Goal: Transaction & Acquisition: Purchase product/service

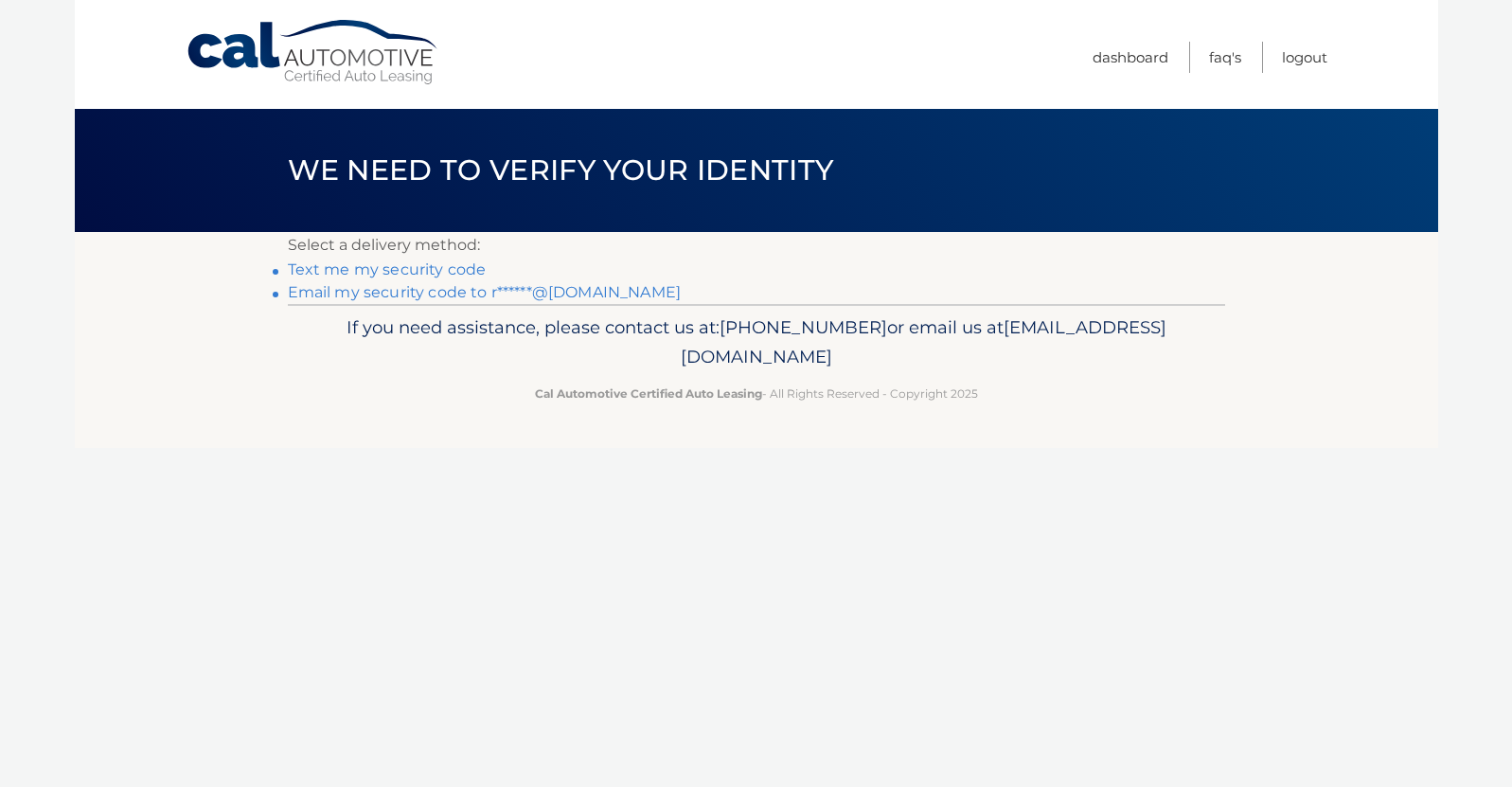
click at [457, 286] on link "Email my security code to r******@gmail.com" at bounding box center [484, 292] width 394 height 18
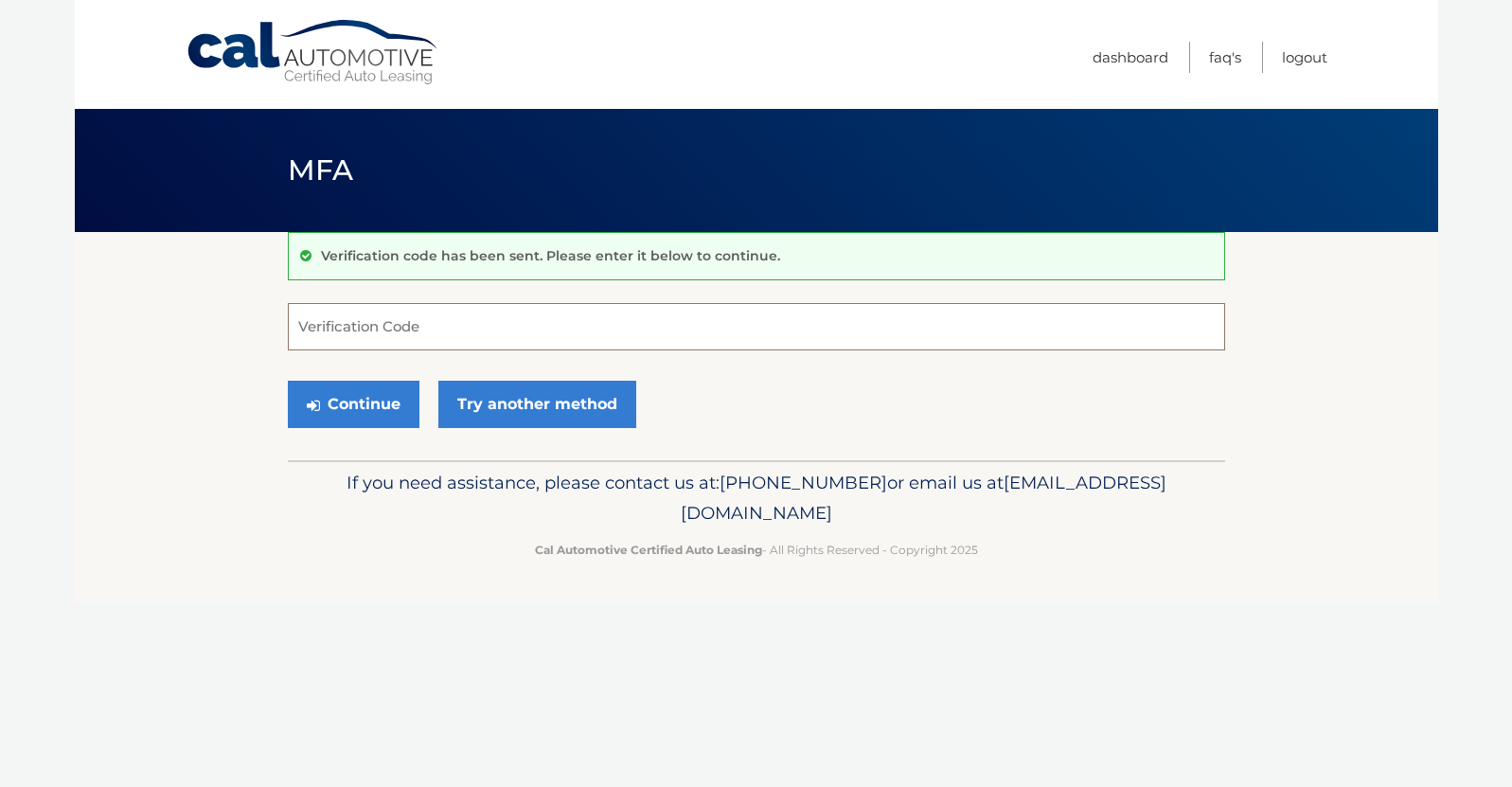
click at [444, 315] on input "Verification Code" at bounding box center [756, 327] width 938 height 48
type input "943614"
click at [378, 397] on button "Continue" at bounding box center [353, 404] width 132 height 48
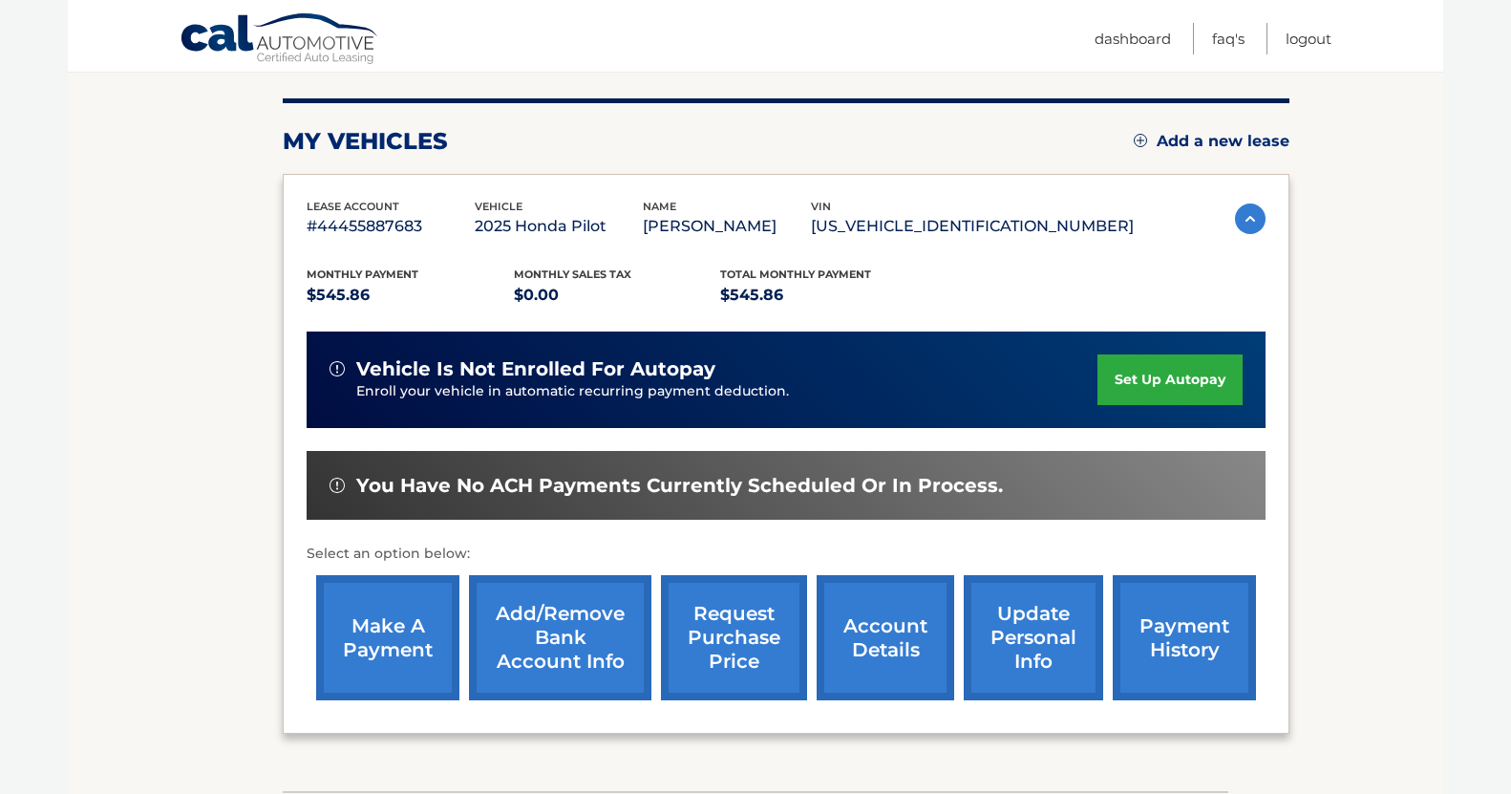
scroll to position [233, 0]
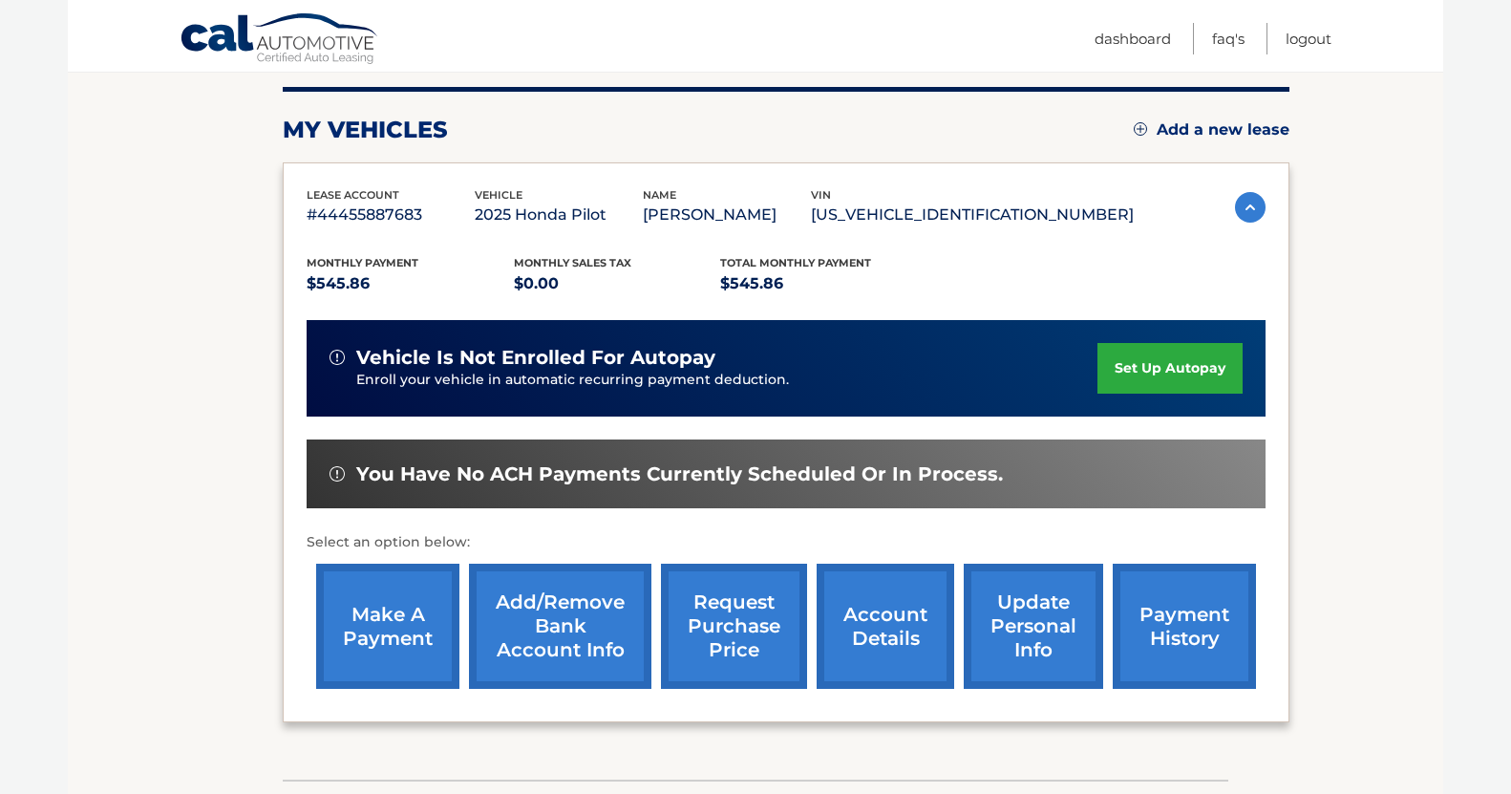
click at [428, 634] on link "make a payment" at bounding box center [387, 626] width 143 height 125
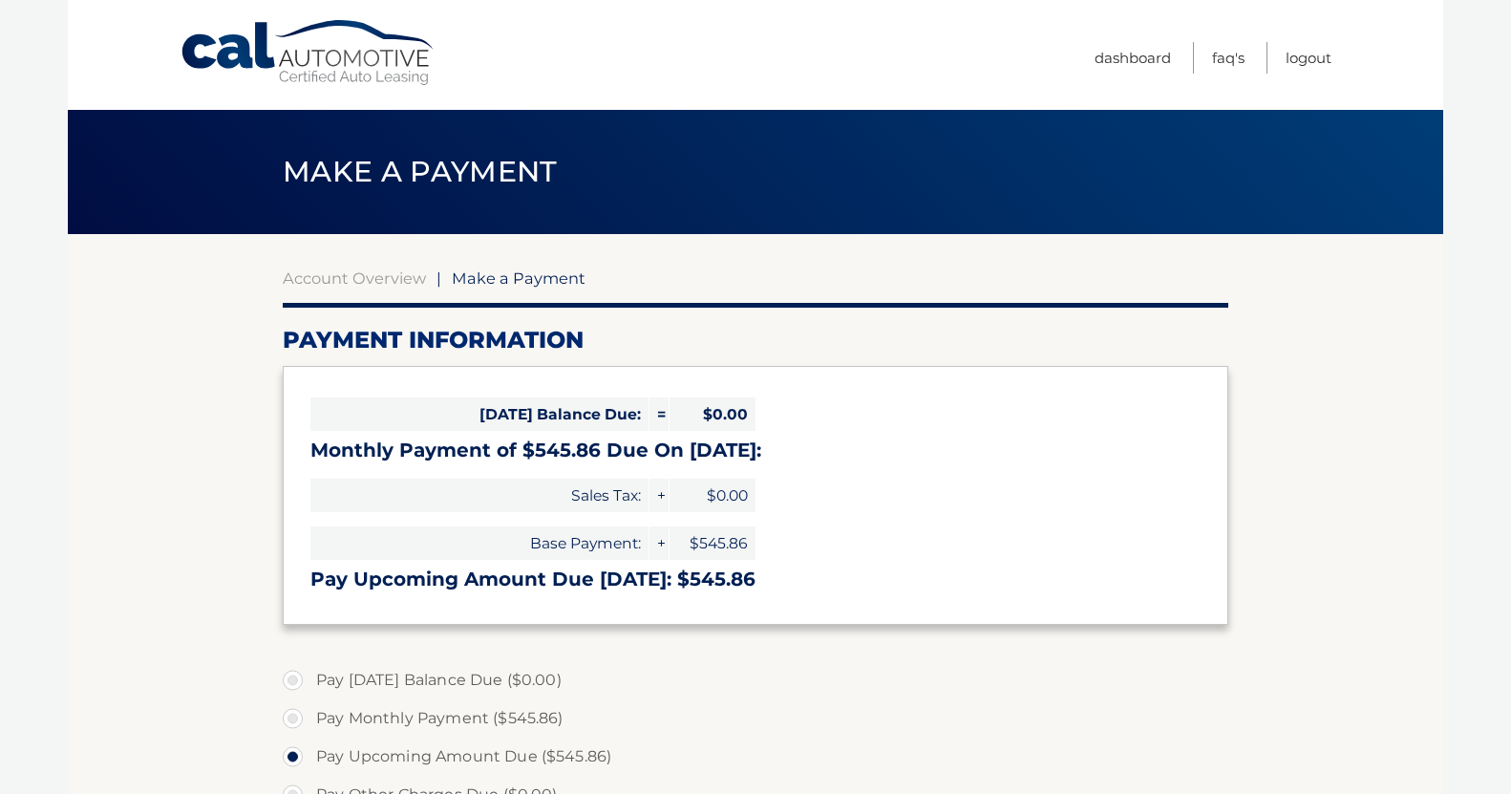
select select "OGY5YzExMDAtNjk3Mi00ZGRiLTgxN2QtM2M1Y2E3MWZhOTVl"
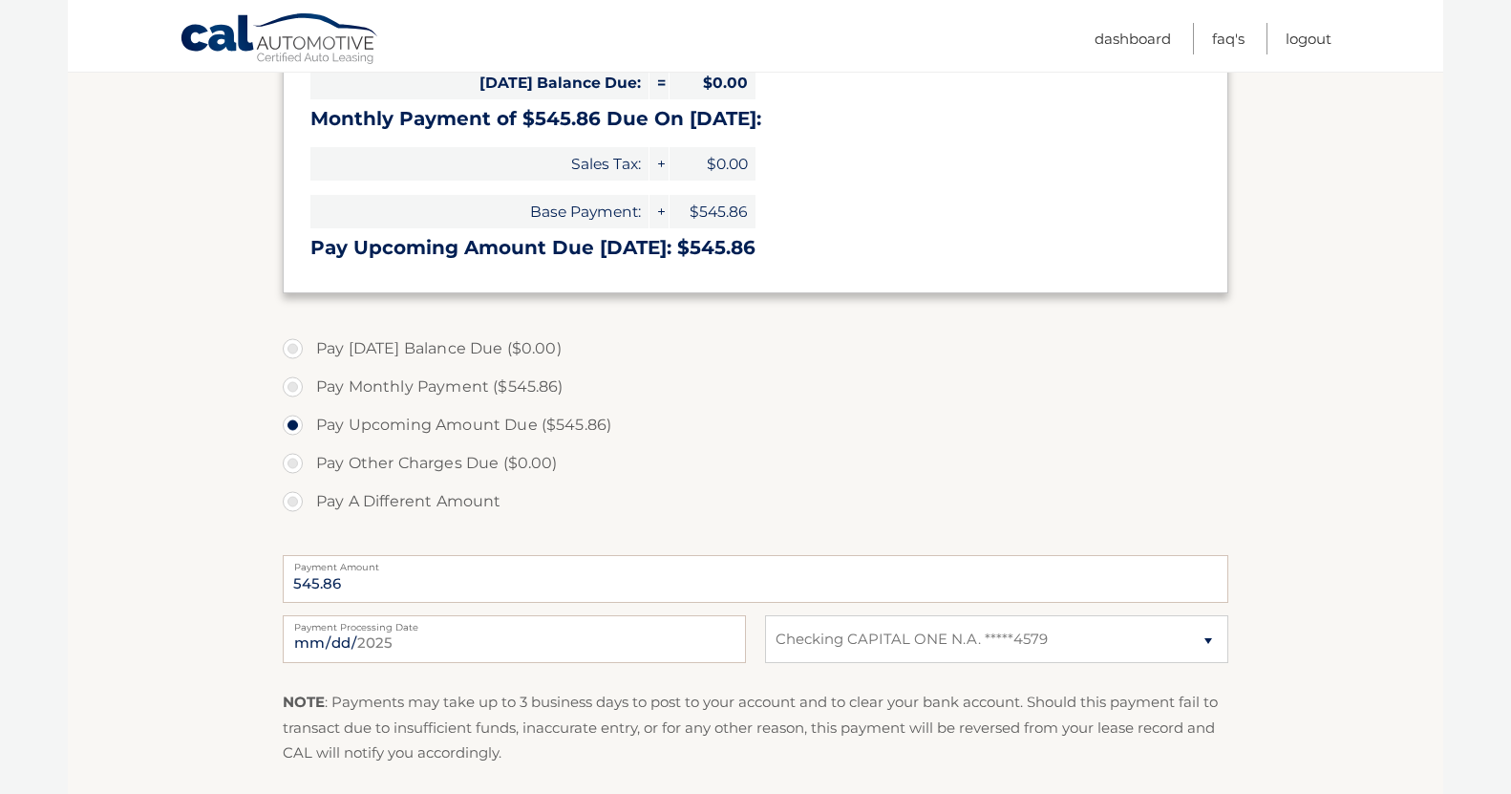
scroll to position [339, 0]
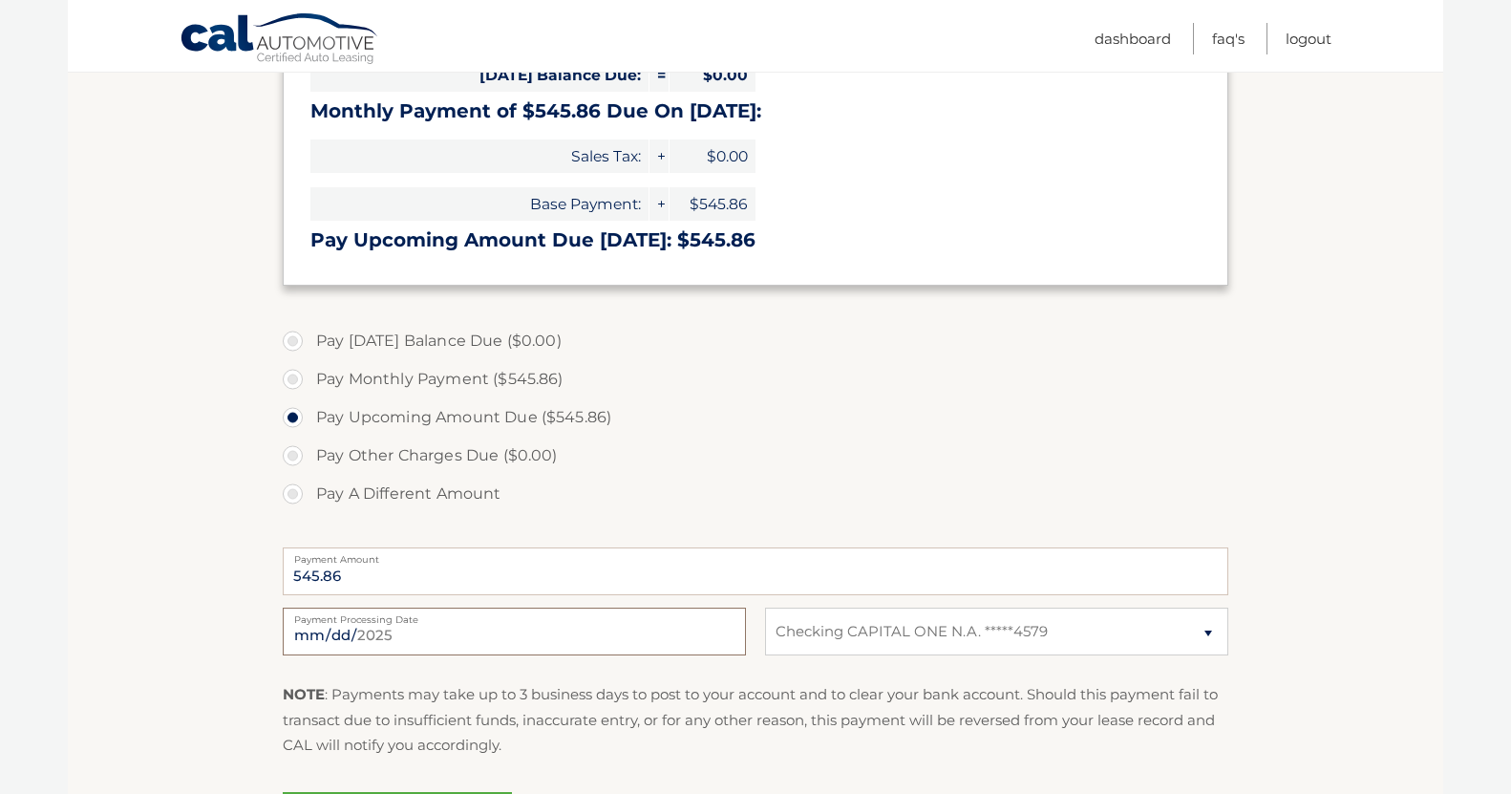
click at [524, 643] on input "2025-08-14" at bounding box center [514, 631] width 463 height 48
type input "2025-08-21"
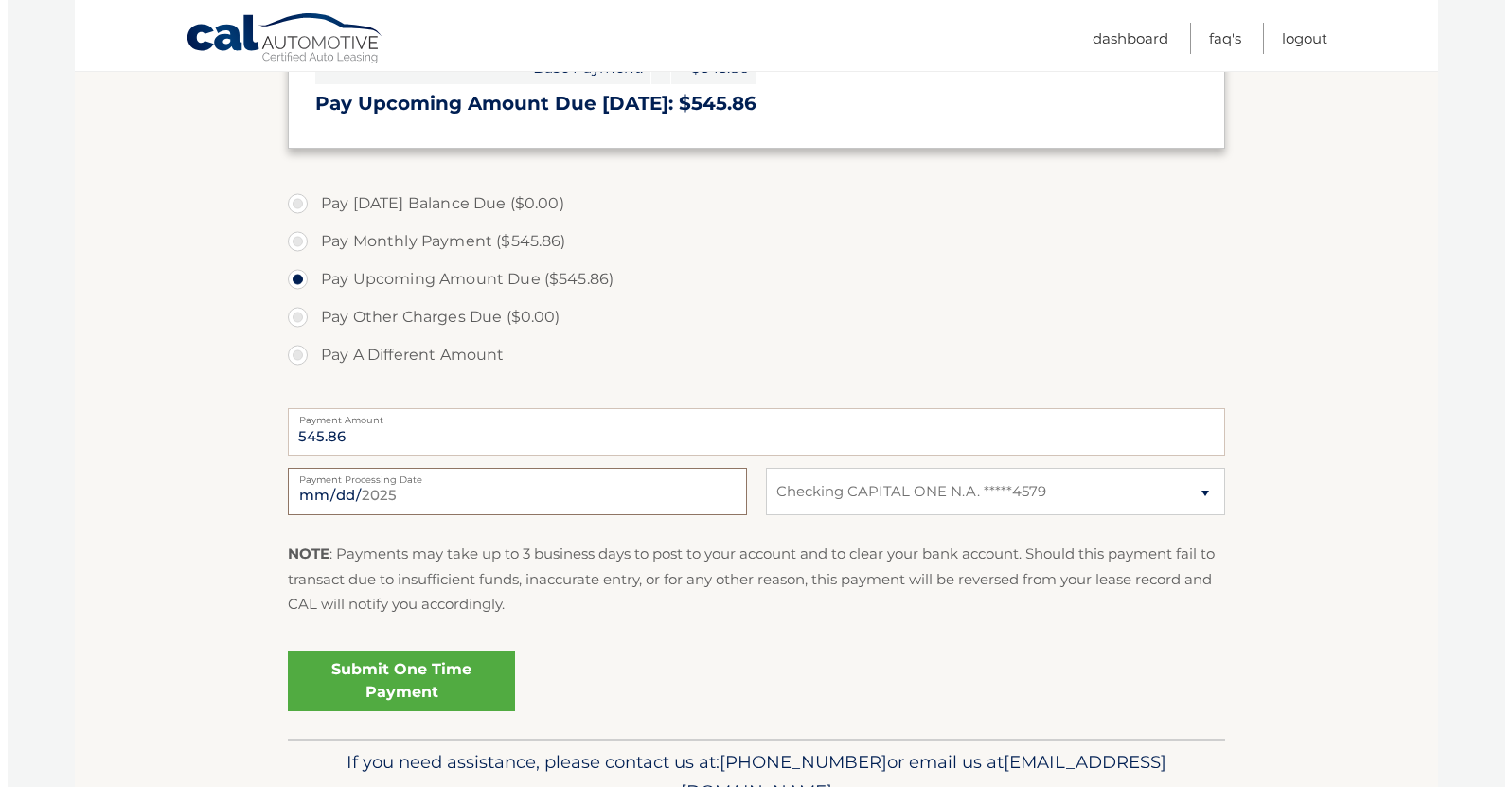
scroll to position [472, 0]
click at [428, 675] on link "Submit One Time Payment" at bounding box center [394, 679] width 227 height 60
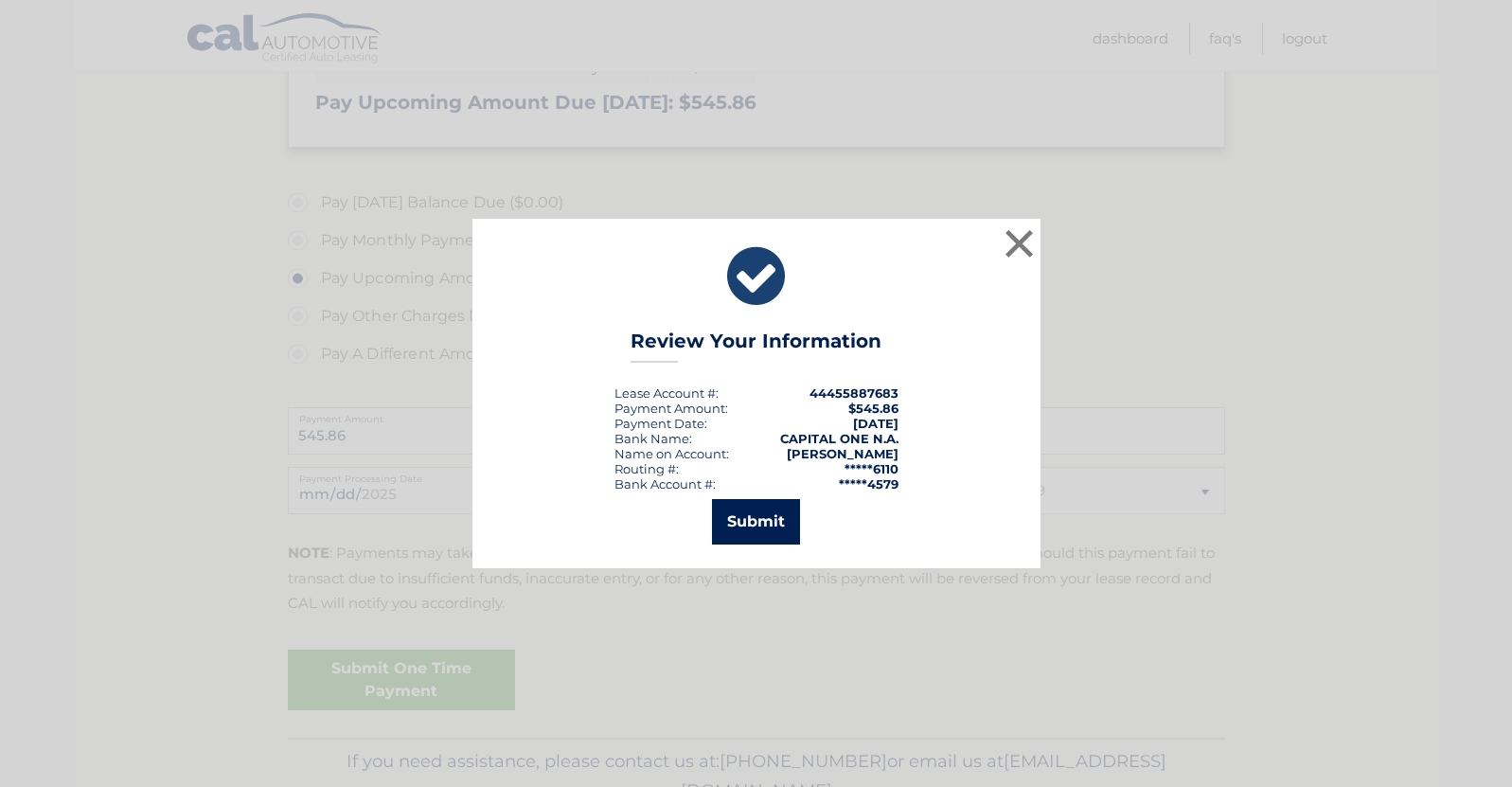
click at [770, 527] on button "Submit" at bounding box center [756, 521] width 88 height 46
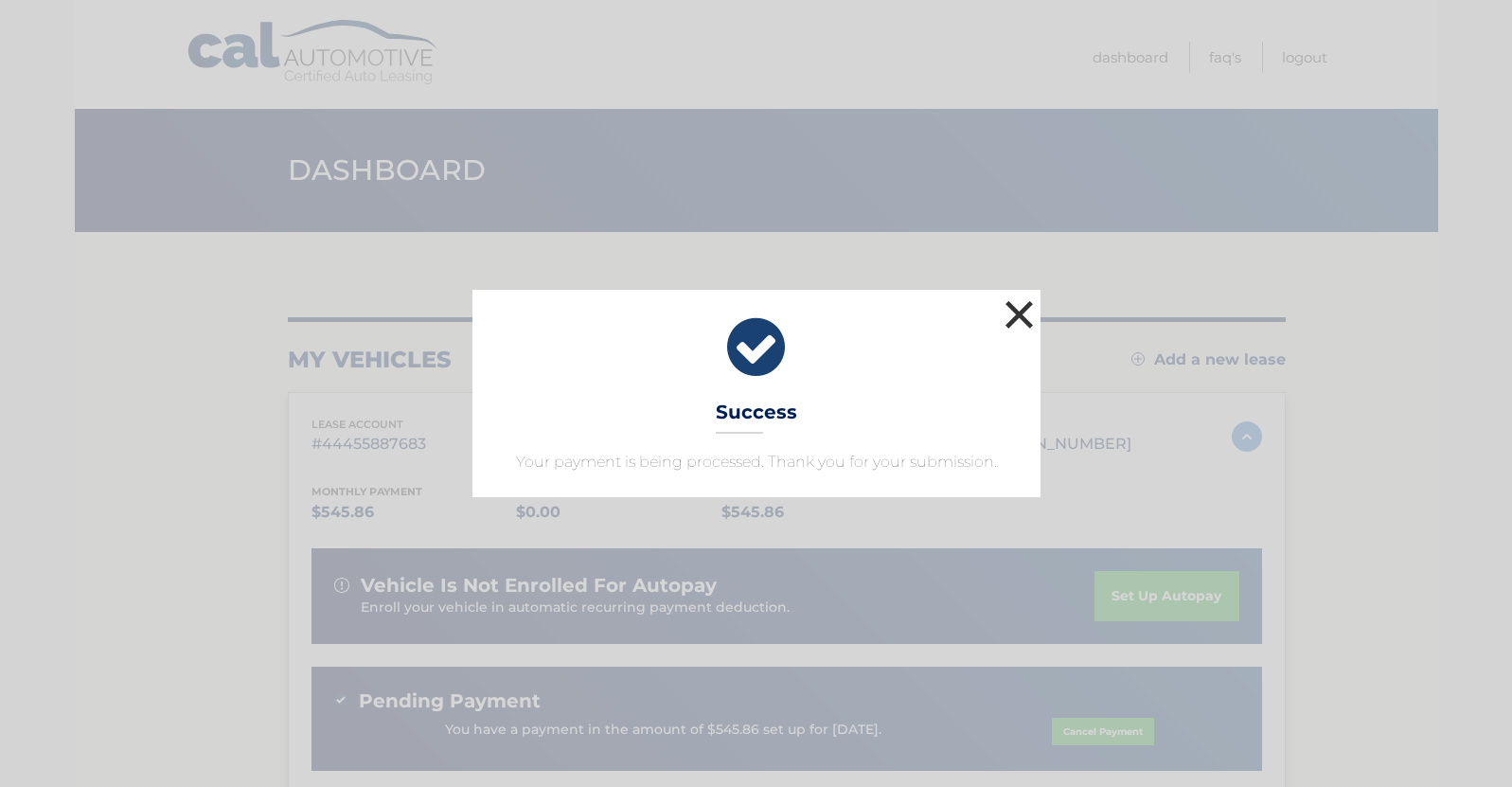
click at [1028, 321] on button "×" at bounding box center [1020, 314] width 38 height 38
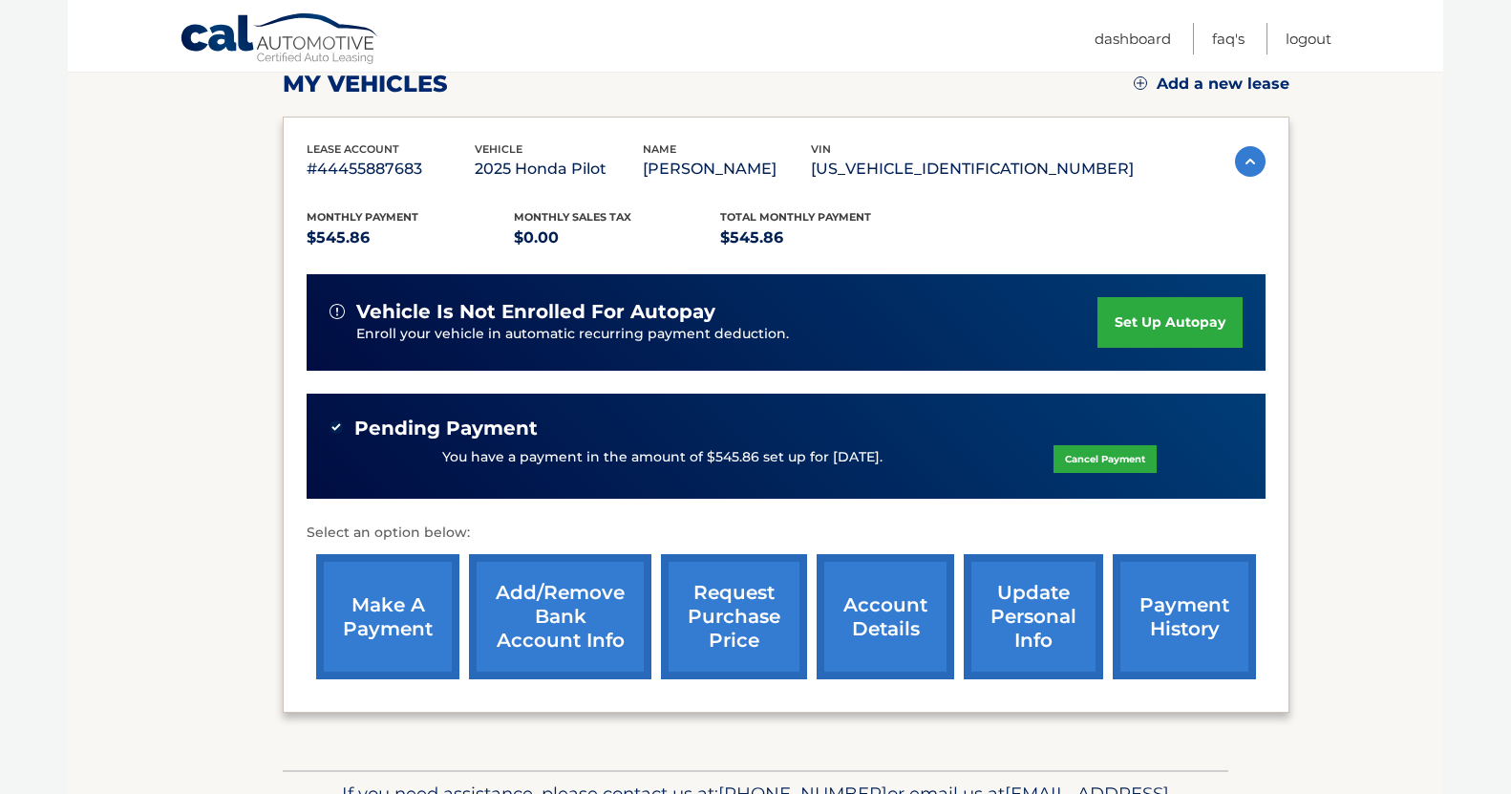
scroll to position [283, 0]
